Goal: Task Accomplishment & Management: Manage account settings

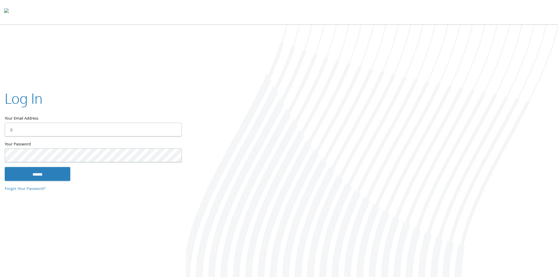
type input "**********"
click at [51, 176] on input "******" at bounding box center [38, 174] width 66 height 14
type input "**********"
click at [54, 170] on input "******" at bounding box center [38, 175] width 66 height 14
